Goal: Find specific page/section: Find specific page/section

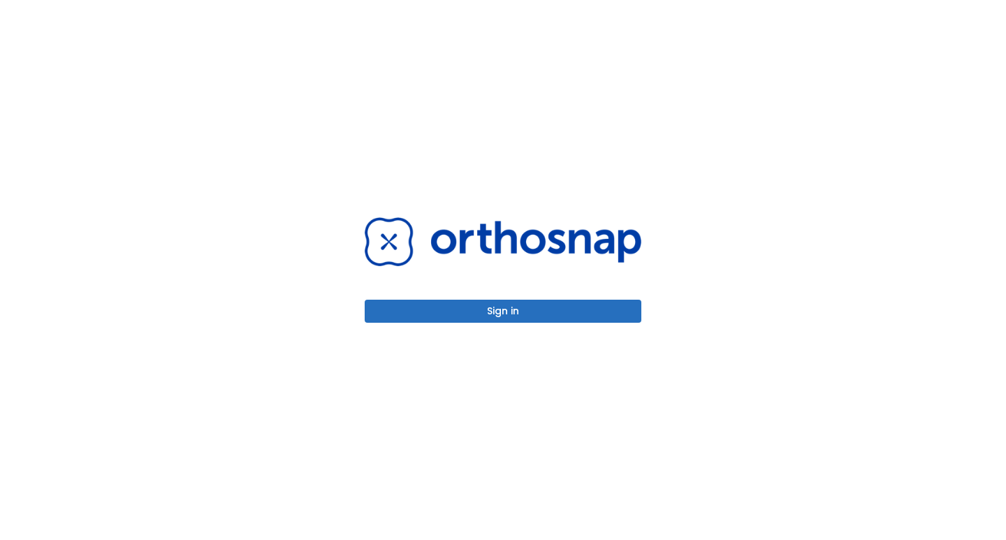
click at [496, 309] on button "Sign in" at bounding box center [503, 311] width 277 height 23
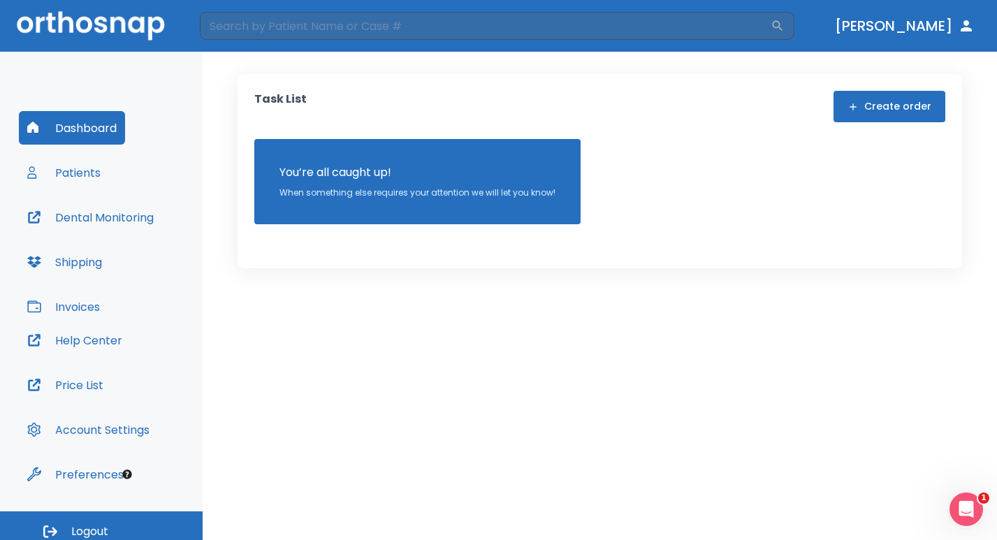
click at [73, 174] on button "Patients" at bounding box center [64, 173] width 90 height 34
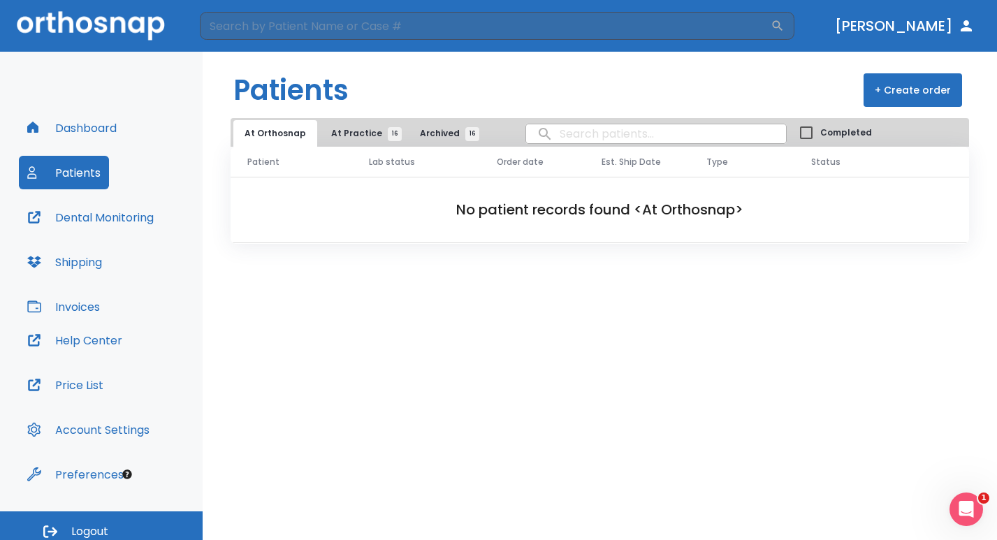
click at [346, 133] on span "At Practice 16" at bounding box center [363, 133] width 64 height 13
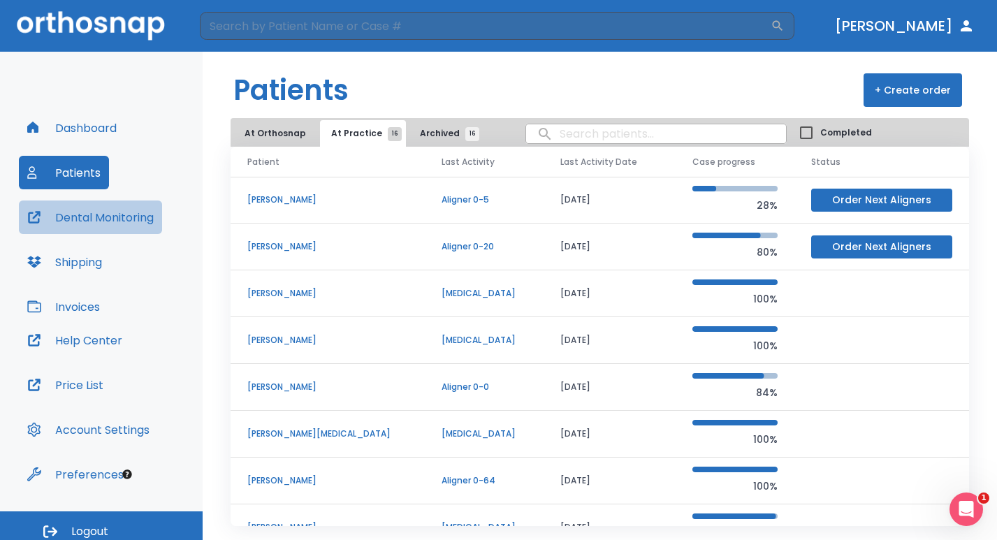
click at [110, 216] on button "Dental Monitoring" at bounding box center [90, 217] width 143 height 34
